Goal: Check status: Check status

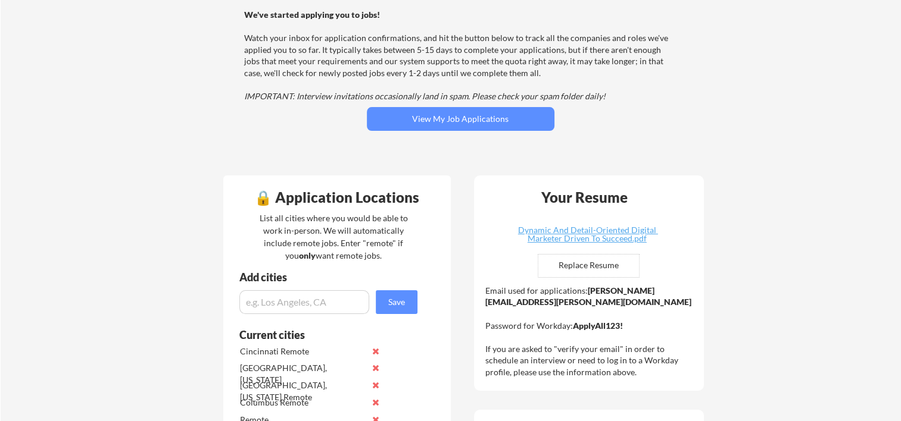
scroll to position [91, 0]
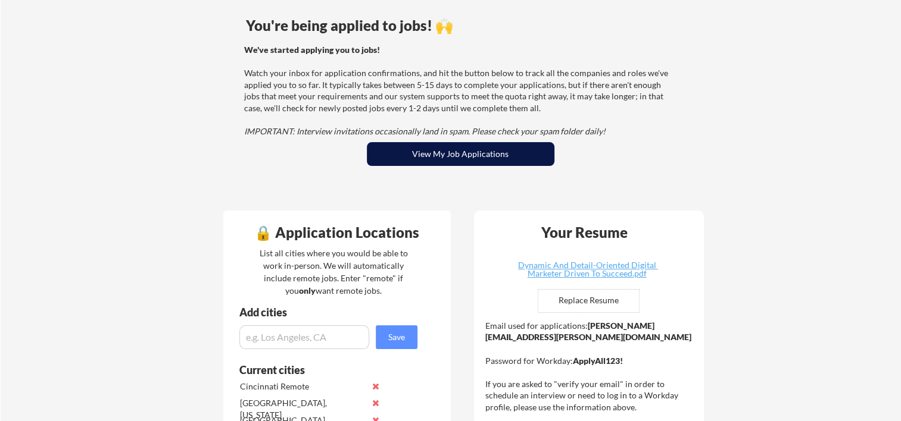
click at [414, 149] on button "View My Job Applications" at bounding box center [461, 154] width 188 height 24
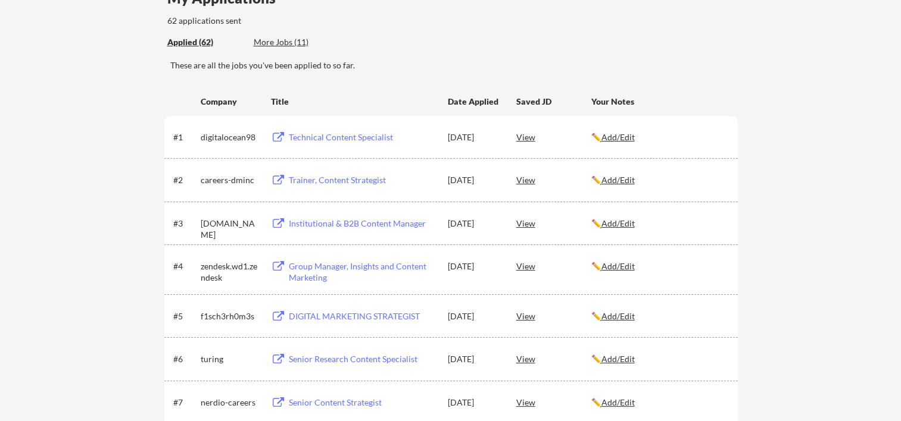
scroll to position [158, 0]
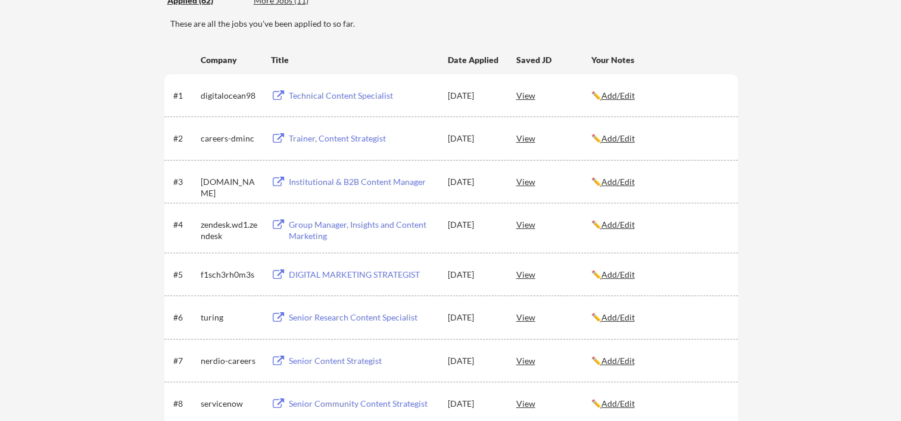
click at [317, 93] on div "Technical Content Specialist" at bounding box center [363, 96] width 148 height 12
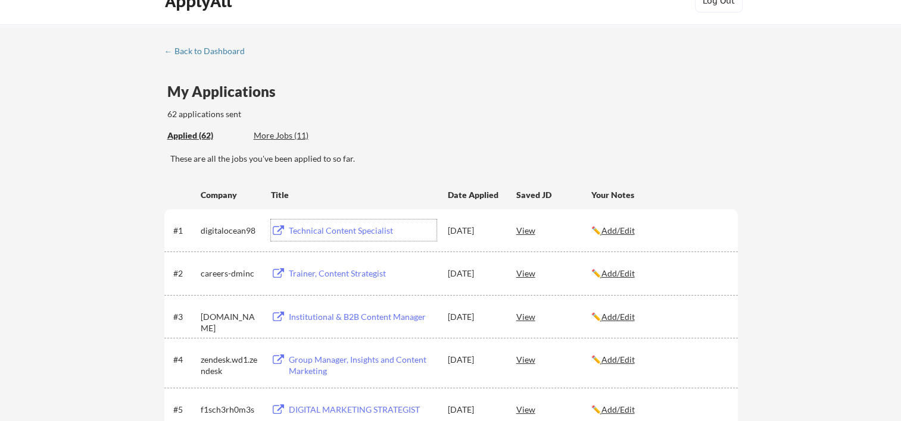
scroll to position [0, 0]
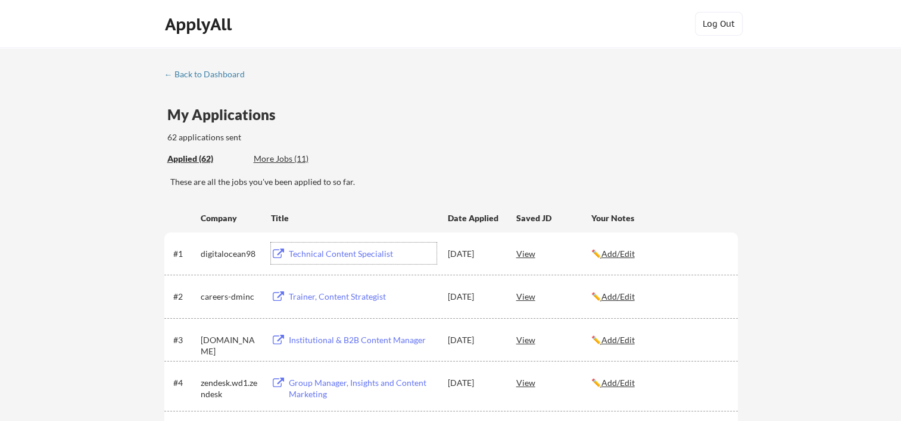
click at [209, 74] on div "← Back to Dashboard" at bounding box center [208, 74] width 89 height 8
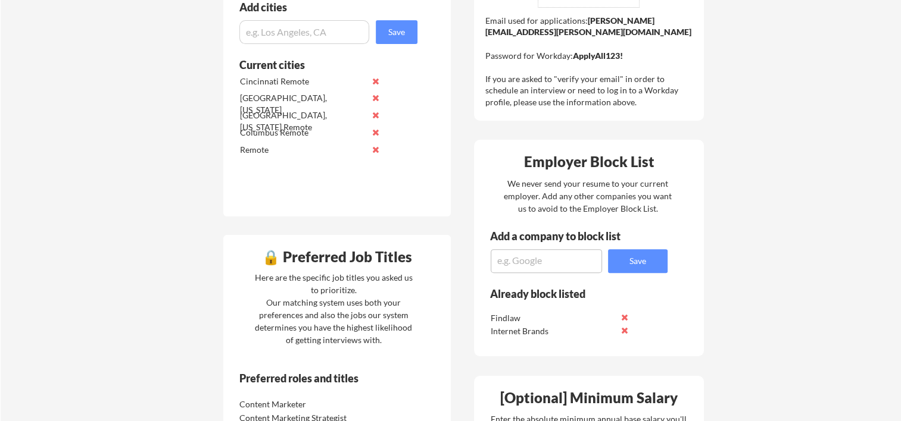
scroll to position [79, 0]
